Goal: Task Accomplishment & Management: Manage account settings

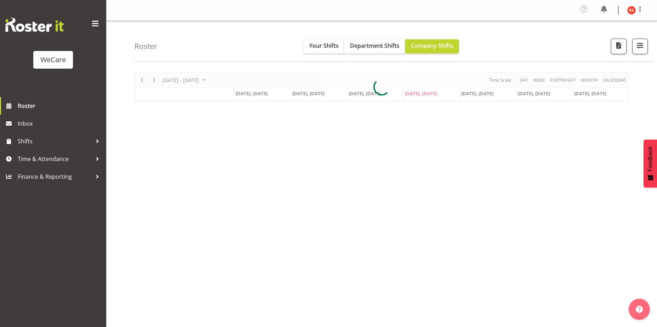
select select "location"
click at [642, 44] on span "button" at bounding box center [639, 45] width 9 height 9
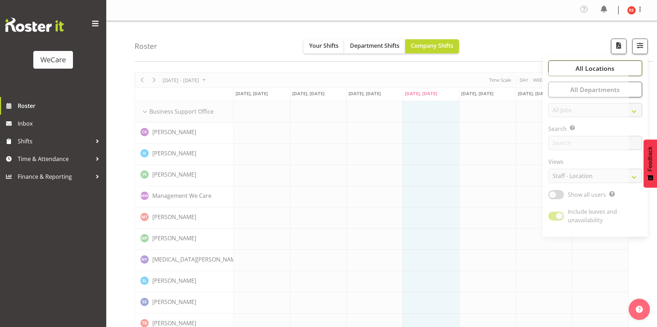
click at [614, 68] on span "All Locations" at bounding box center [594, 68] width 39 height 8
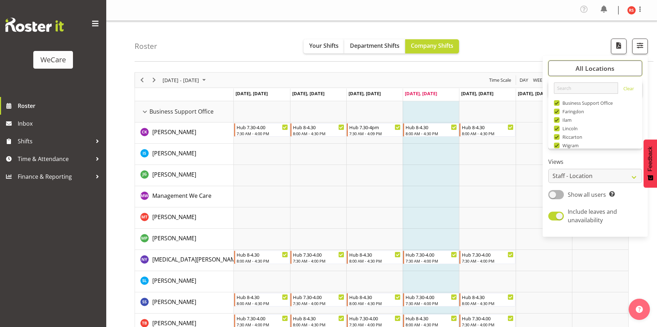
scroll to position [25, 0]
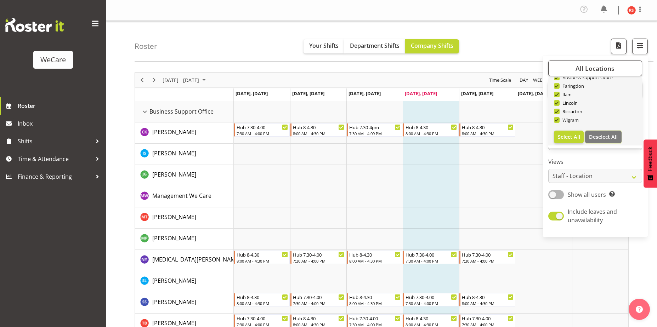
click at [601, 139] on span "Deselect All" at bounding box center [603, 136] width 29 height 7
checkbox input "false"
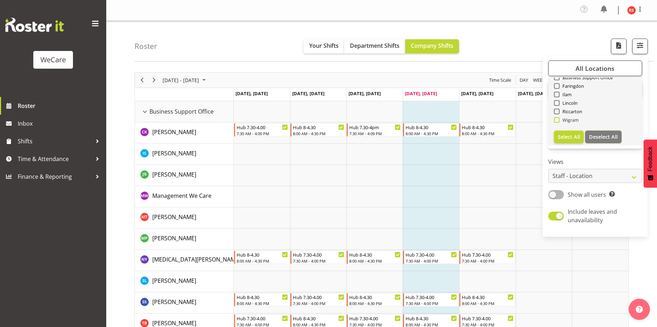
checkbox input "false"
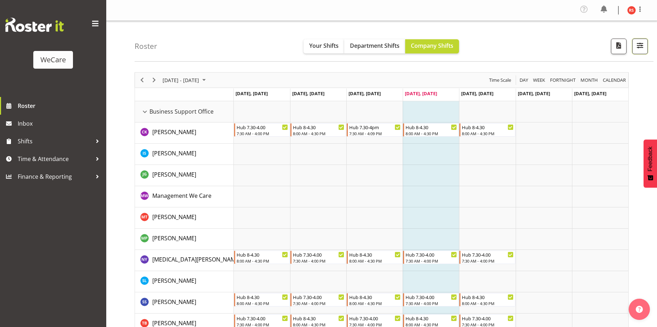
click at [641, 42] on span "button" at bounding box center [639, 45] width 9 height 9
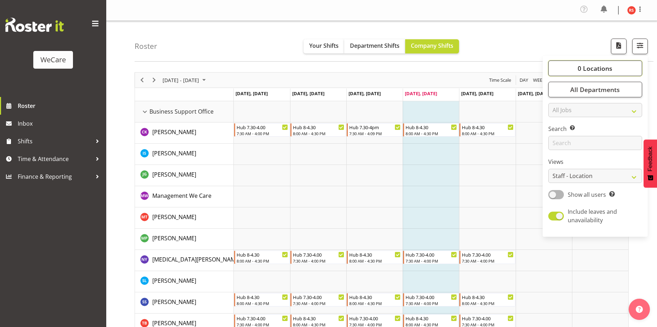
click at [592, 68] on span "0 Locations" at bounding box center [595, 68] width 35 height 8
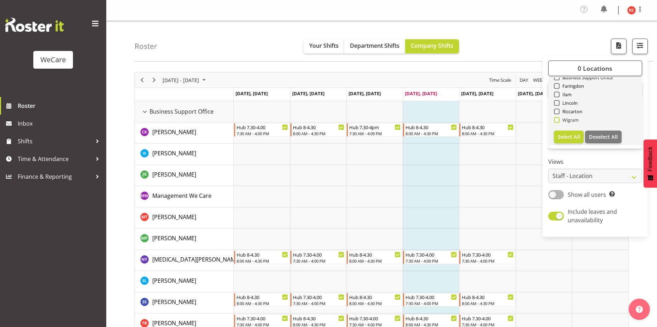
click at [556, 119] on span at bounding box center [557, 120] width 6 height 6
click at [556, 119] on input "Wigram" at bounding box center [556, 120] width 5 height 5
checkbox input "true"
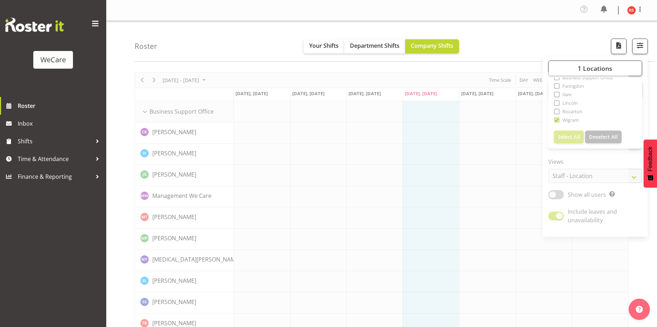
click at [558, 30] on div "Roster Your Shifts Department Shifts Company Shifts 1 Locations Clear Business …" at bounding box center [394, 41] width 519 height 41
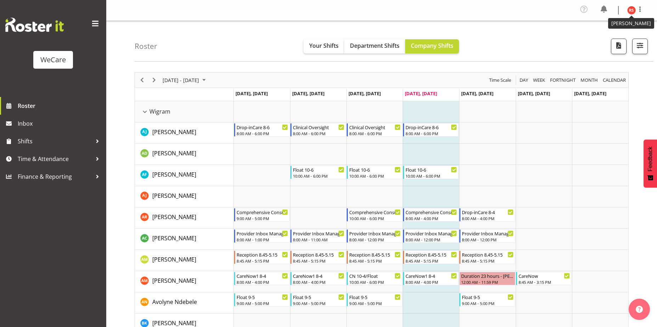
click at [632, 8] on img at bounding box center [631, 10] width 8 height 8
click at [597, 40] on link "Log Out" at bounding box center [610, 39] width 68 height 13
